Goal: Transaction & Acquisition: Purchase product/service

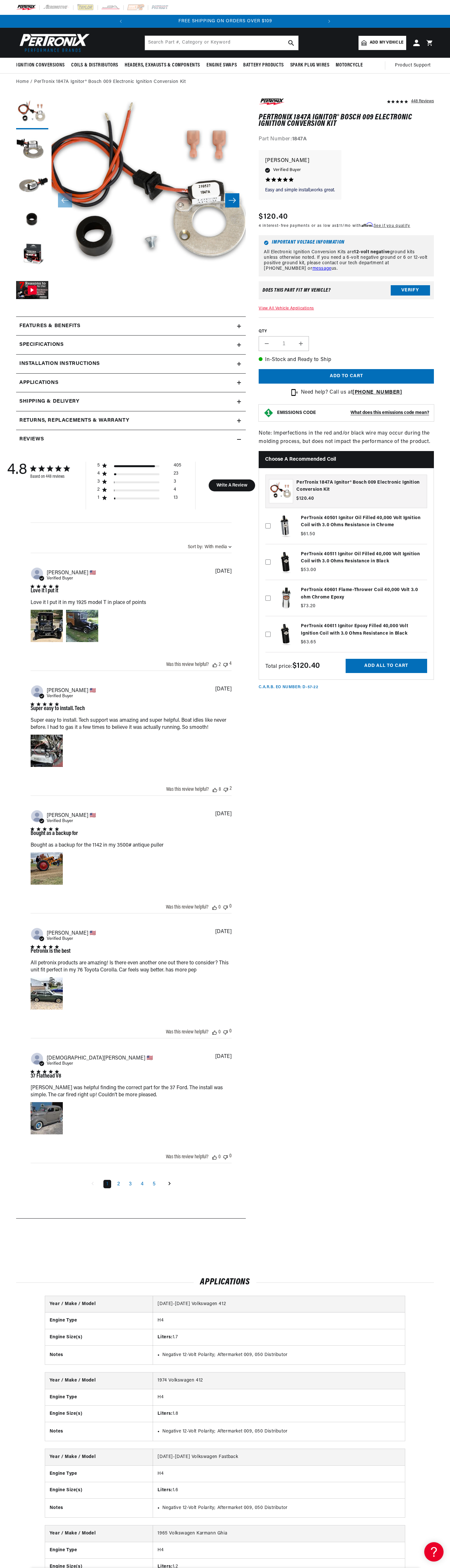
scroll to position [0, 196]
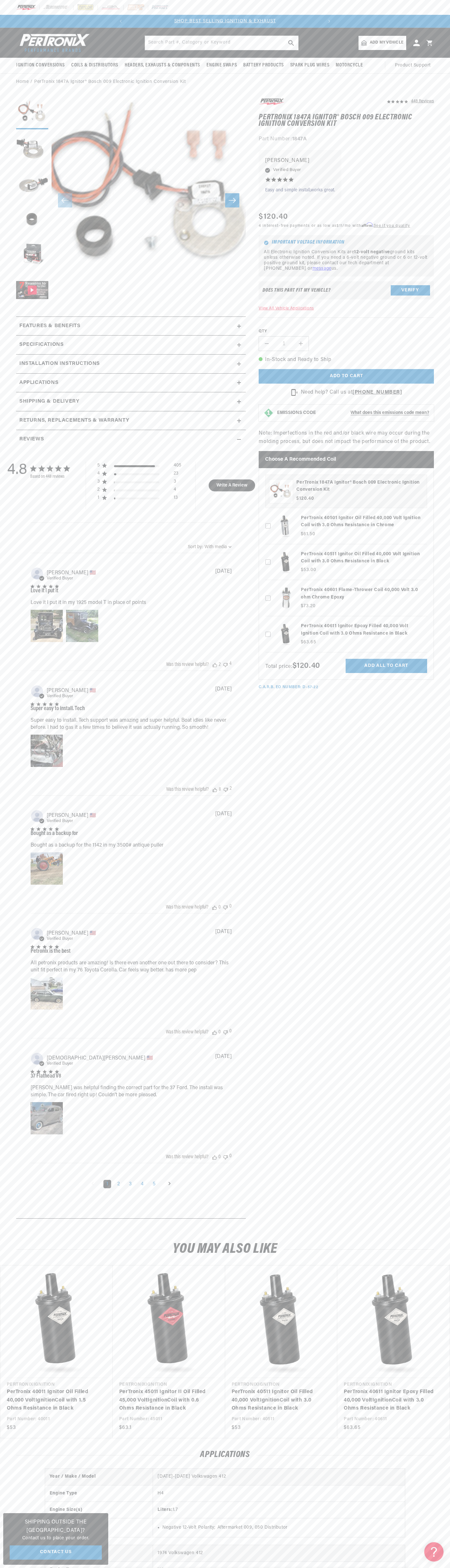
click at [243, 10] on div at bounding box center [225, 7] width 450 height 15
click at [437, 1406] on link "PerTronix 40611 Ignitor Epoxy Filled 40,000 Volt Ignition Coil with 3.0 Ohms Re…" at bounding box center [390, 1400] width 93 height 25
click at [398, 1567] on html "Skip to content Your cart Your cart is empty Get the right parts the first time…" at bounding box center [225, 784] width 450 height 1568
click at [1, 517] on section "448 Reviews" at bounding box center [225, 660] width 450 height 1138
